Goal: Task Accomplishment & Management: Complete application form

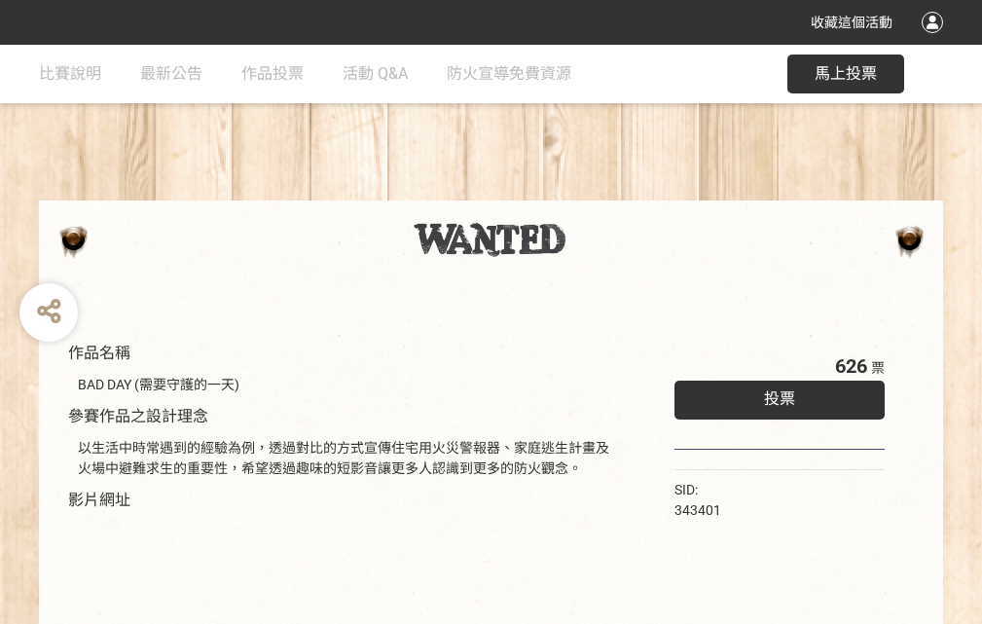
click at [935, 41] on div "收藏這個活動" at bounding box center [491, 22] width 982 height 45
click at [608, 192] on div "作品名稱 BAD DAY (需要守護的一天) 參賽作品之設計理念 以生活中時常遇到的經驗為例，透過對比的方式宣傳住宅用火災警報器、家庭逃生計畫及火場中避難求生…" at bounding box center [491, 454] width 982 height 819
click at [775, 394] on span "投票" at bounding box center [779, 398] width 31 height 18
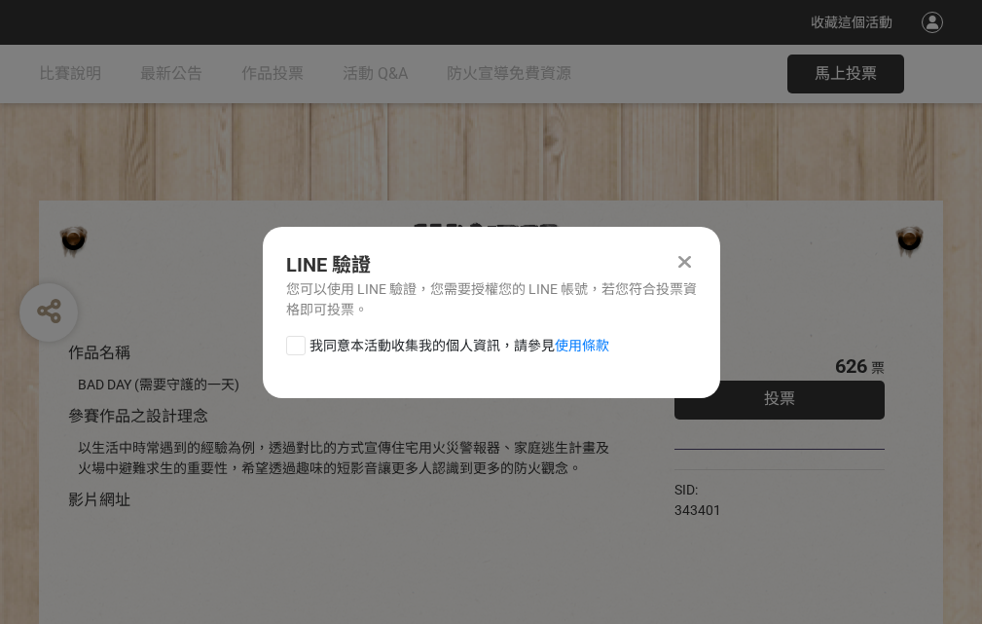
click at [294, 342] on div at bounding box center [295, 345] width 19 height 19
checkbox input "true"
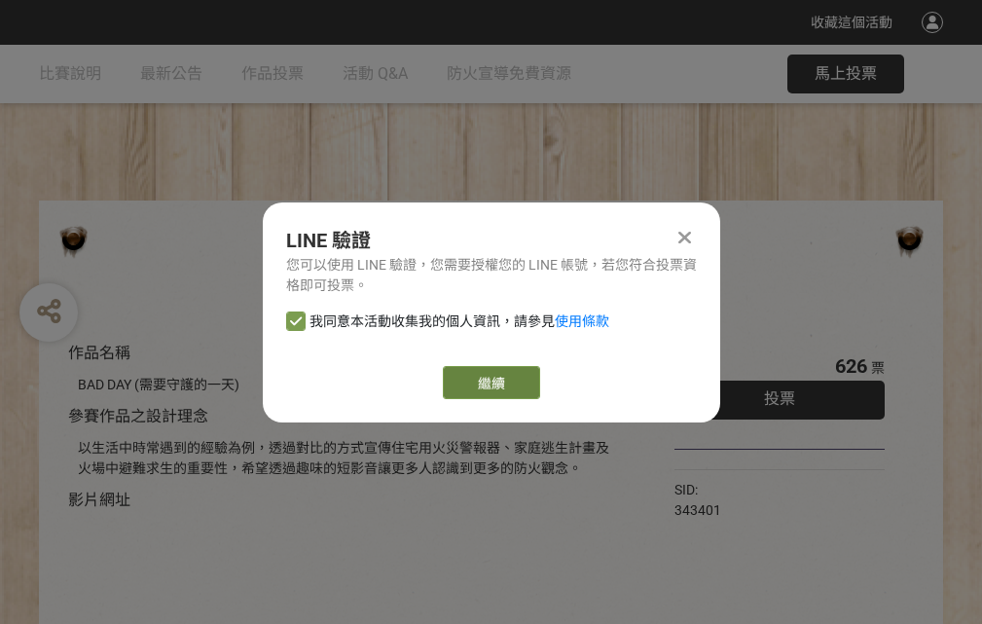
click at [490, 383] on link "繼續" at bounding box center [491, 382] width 97 height 33
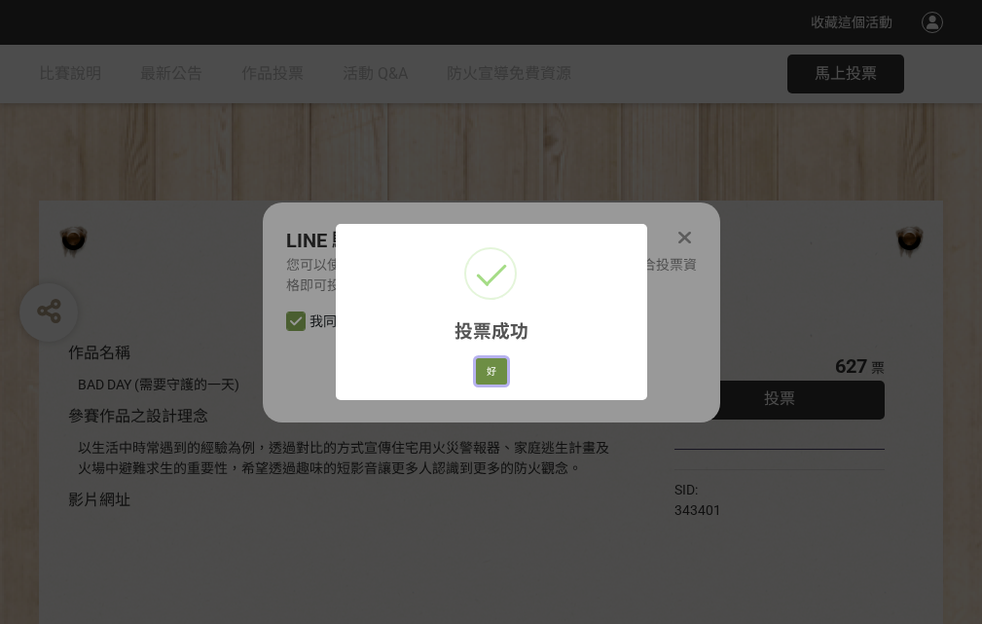
click at [486, 368] on button "好" at bounding box center [491, 371] width 31 height 27
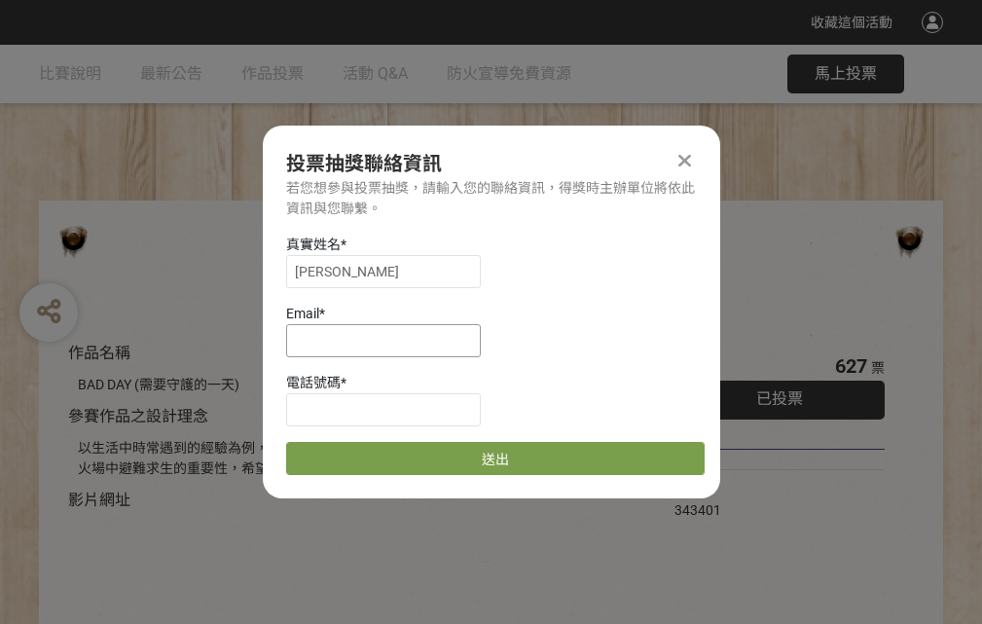
click at [389, 340] on input at bounding box center [383, 340] width 195 height 33
type input "[EMAIL_ADDRESS][DOMAIN_NAME]"
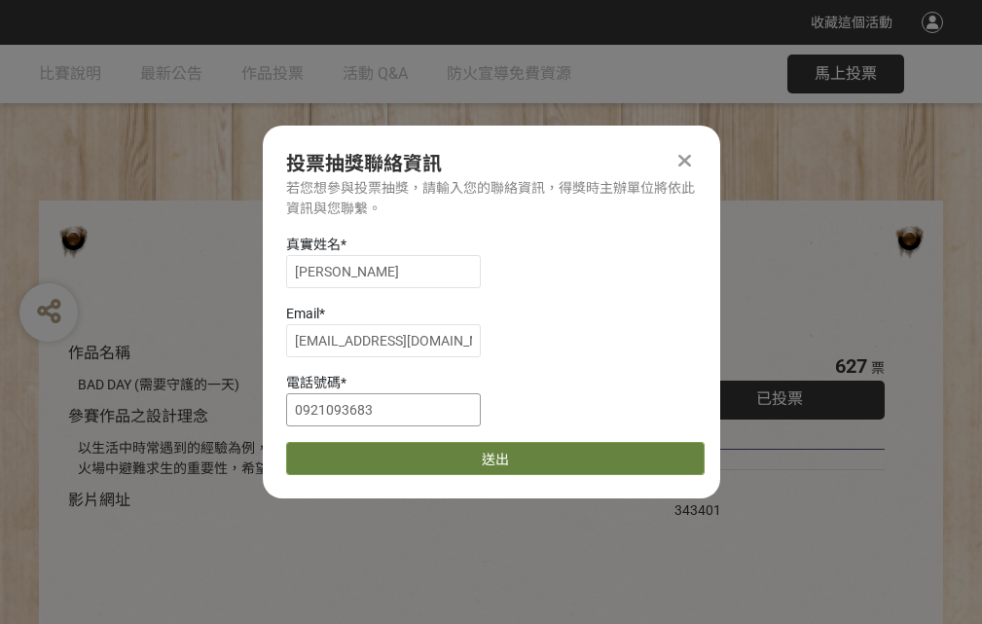
type input "0921093683"
click at [342, 452] on button "送出" at bounding box center [495, 458] width 419 height 33
